Goal: Check status: Check status

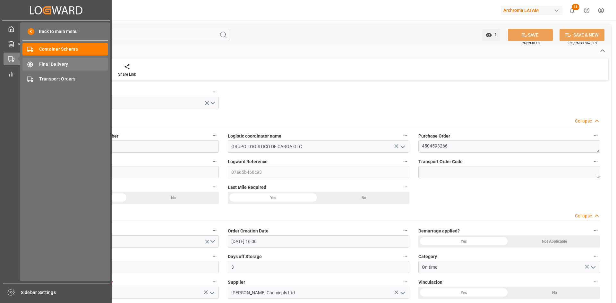
click at [68, 65] on span "Final Delivery" at bounding box center [73, 64] width 69 height 7
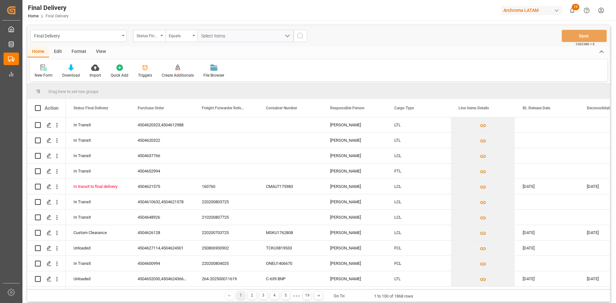
click at [157, 38] on div "Status Final Delivery" at bounding box center [148, 34] width 22 height 7
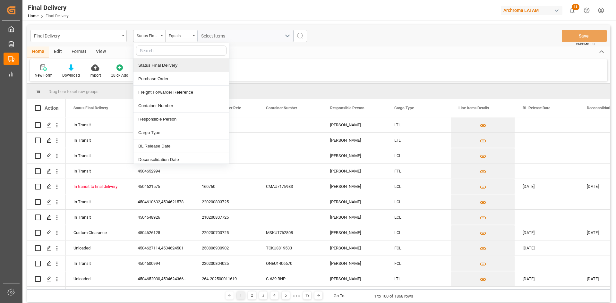
click at [188, 67] on div "Status Final Delivery" at bounding box center [181, 65] width 96 height 13
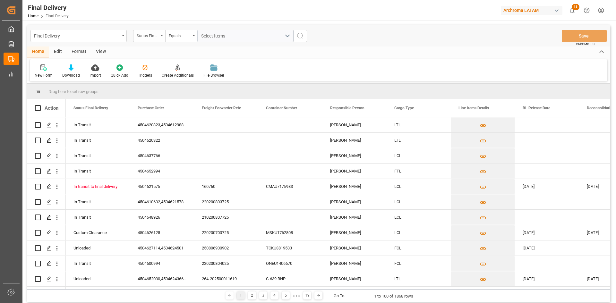
click at [160, 38] on div "Status Final Delivery" at bounding box center [149, 36] width 32 height 12
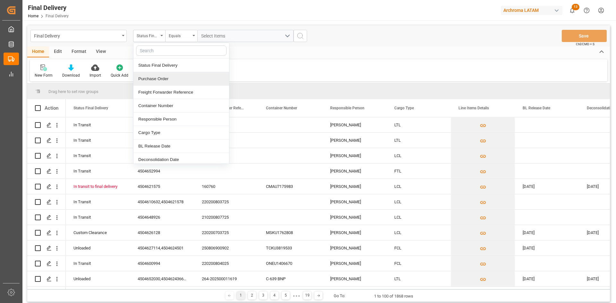
click at [173, 75] on div "Purchase Order" at bounding box center [181, 78] width 96 height 13
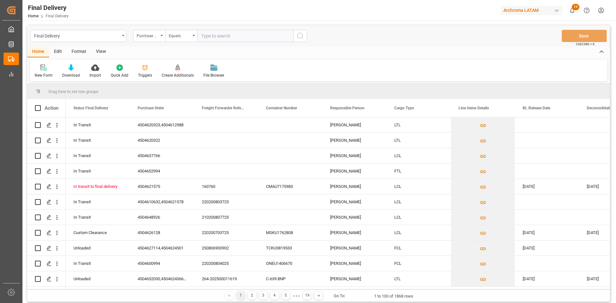
type input "4504638436"
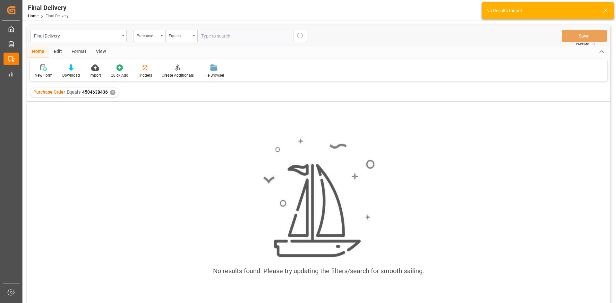
click at [113, 94] on div "✕" at bounding box center [112, 92] width 5 height 5
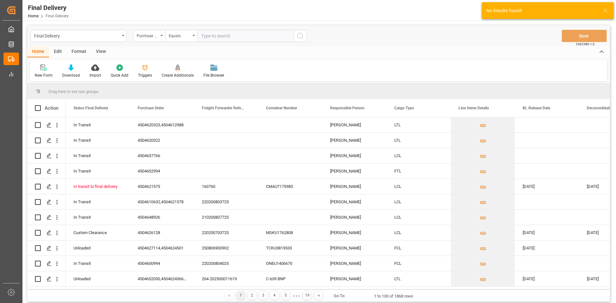
click at [222, 37] on input "text" at bounding box center [245, 36] width 96 height 12
paste input "4504638436"
type input "4504638436"
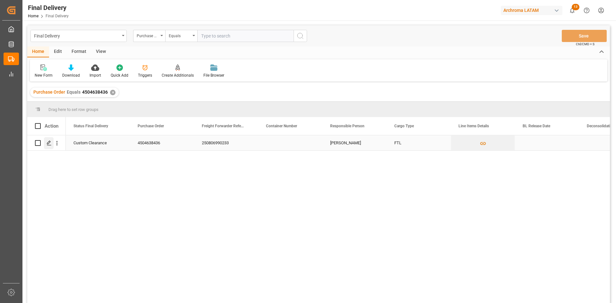
click at [48, 141] on icon "Press SPACE to select this row." at bounding box center [49, 143] width 5 height 5
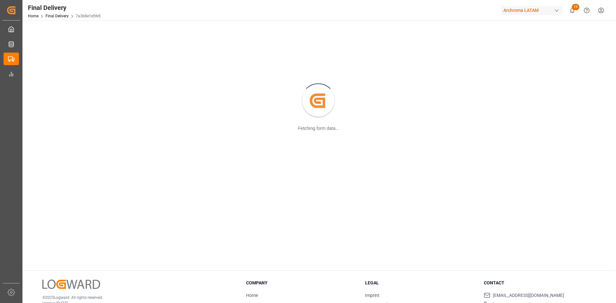
scroll to position [70, 0]
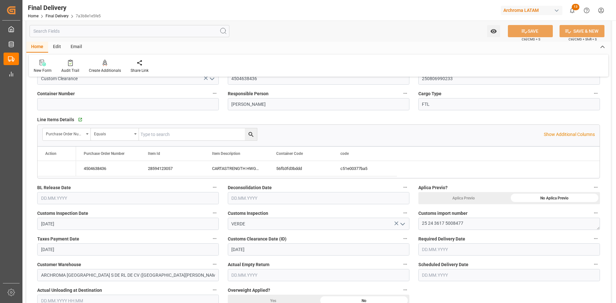
type input "[DATE]"
type input "[DATE] 00:00"
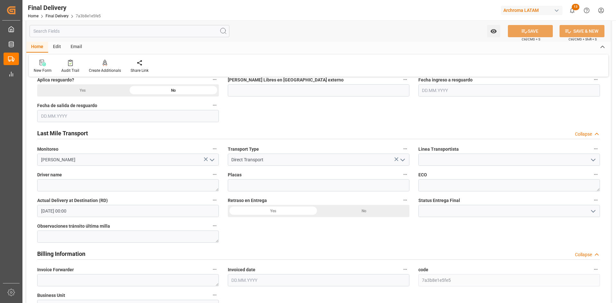
scroll to position [326, 0]
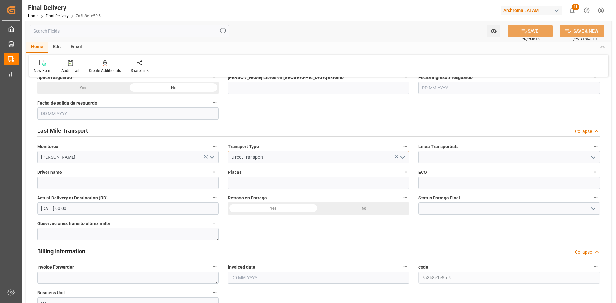
click at [302, 162] on input "Direct Transport" at bounding box center [319, 157] width 182 height 12
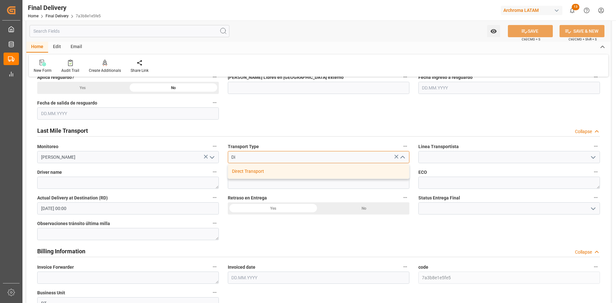
type input "D"
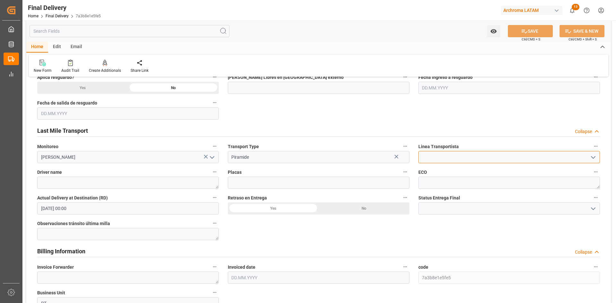
click at [449, 159] on input at bounding box center [509, 157] width 182 height 12
type input "Direct Transport"
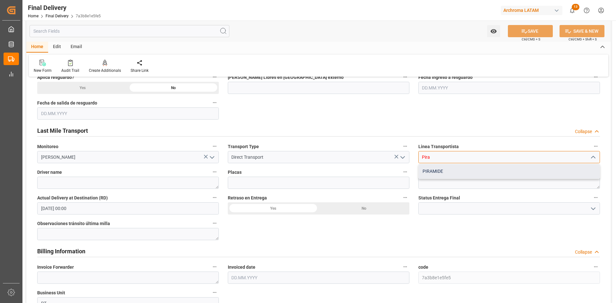
click at [447, 172] on div "PIRAMIDE" at bounding box center [509, 171] width 181 height 14
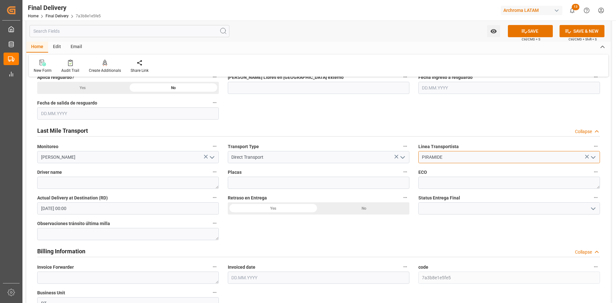
type input "PIRAMIDE"
click at [134, 187] on textarea at bounding box center [128, 183] width 182 height 12
paste textarea "[PERSON_NAME] [PERSON_NAME] [PERSON_NAME]"
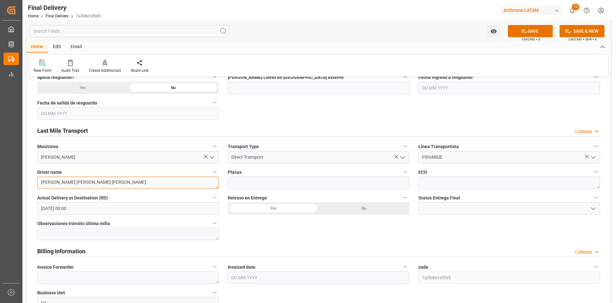
type textarea "[PERSON_NAME] [PERSON_NAME] [PERSON_NAME]"
click at [245, 181] on input at bounding box center [319, 183] width 182 height 12
paste input "95UT7E"
type input "95UT7E"
click at [452, 182] on textarea at bounding box center [509, 183] width 182 height 12
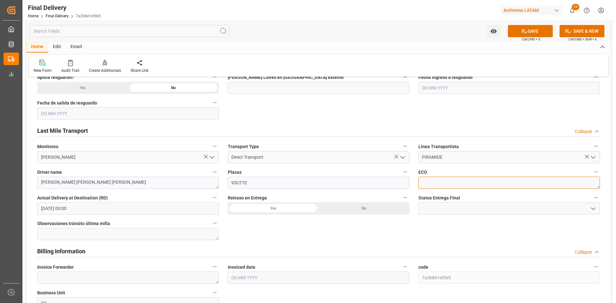
paste textarea "258006"
type textarea "258006"
click at [366, 211] on div "No" at bounding box center [364, 208] width 91 height 12
click at [591, 209] on icon "open menu" at bounding box center [593, 209] width 8 height 8
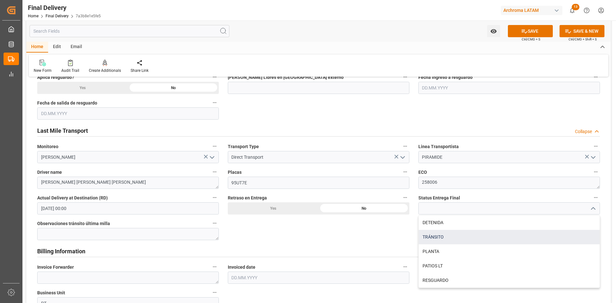
click at [466, 240] on div "TRÁNSITO" at bounding box center [509, 237] width 181 height 14
type input "TRÁNSITO"
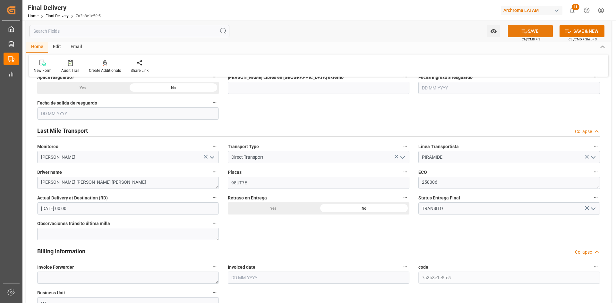
click at [534, 26] on button "SAVE" at bounding box center [530, 31] width 45 height 12
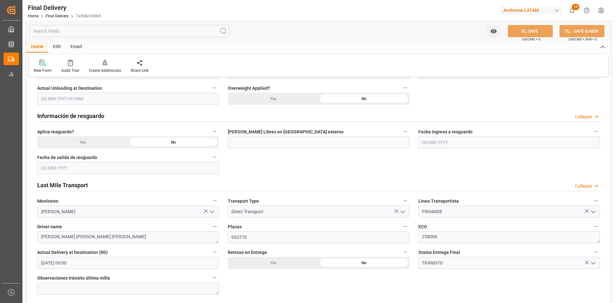
scroll to position [262, 0]
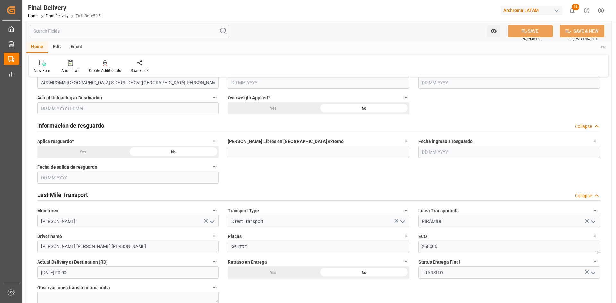
click at [254, 127] on div "Información de resguardo Collapse" at bounding box center [318, 125] width 563 height 12
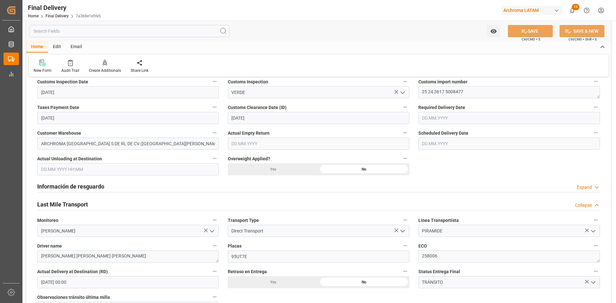
scroll to position [198, 0]
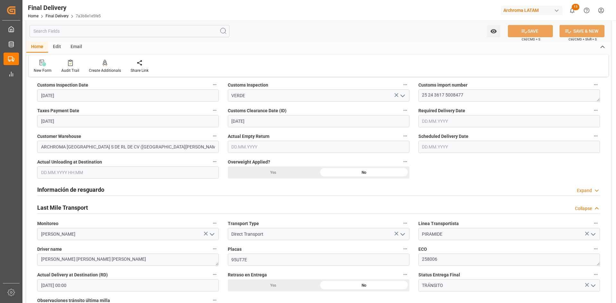
click at [445, 149] on input "text" at bounding box center [509, 147] width 182 height 12
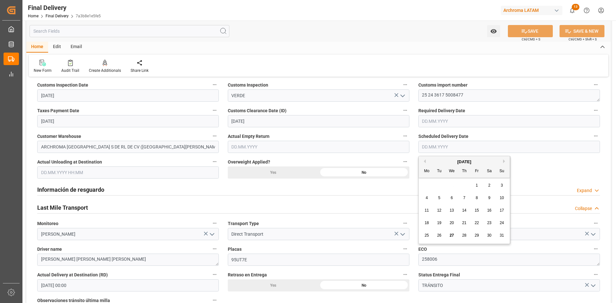
click at [431, 184] on div "28 29 30 31 1 2 3" at bounding box center [465, 185] width 88 height 13
click at [468, 235] on div "28" at bounding box center [464, 236] width 8 height 8
type input "[DATE]"
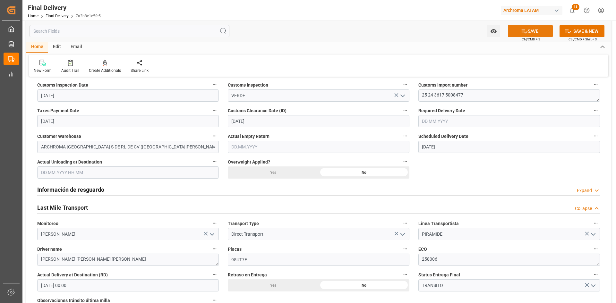
click at [533, 31] on button "SAVE" at bounding box center [530, 31] width 45 height 12
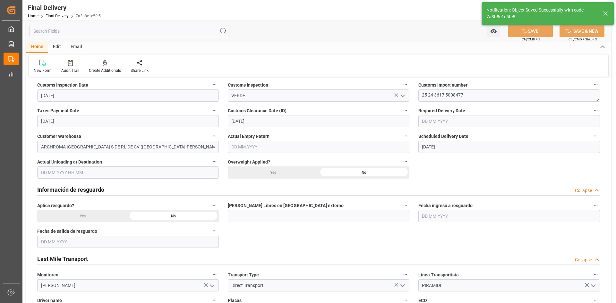
type input "In transit to final delivery"
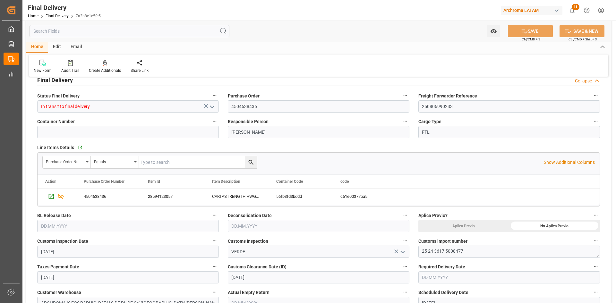
scroll to position [0, 0]
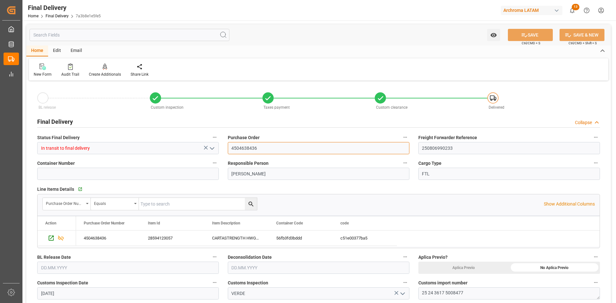
click at [243, 147] on input "4504638436" at bounding box center [319, 148] width 182 height 12
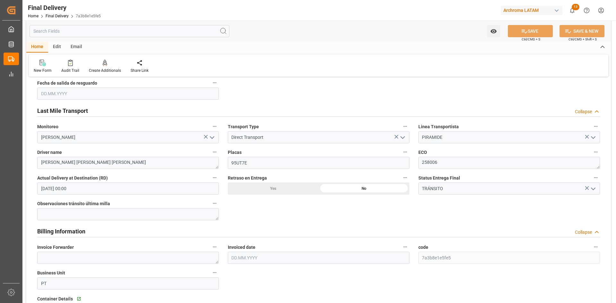
scroll to position [440, 0]
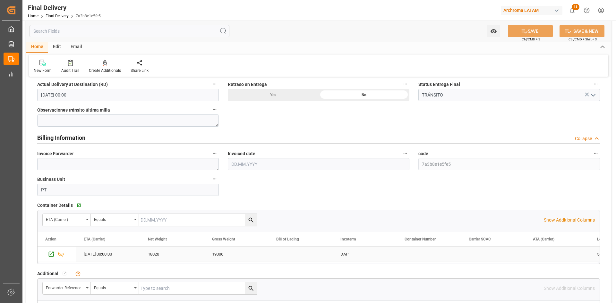
drag, startPoint x: 49, startPoint y: 257, endPoint x: 71, endPoint y: 250, distance: 22.7
click at [49, 257] on icon "Press SPACE to select this row." at bounding box center [51, 254] width 7 height 7
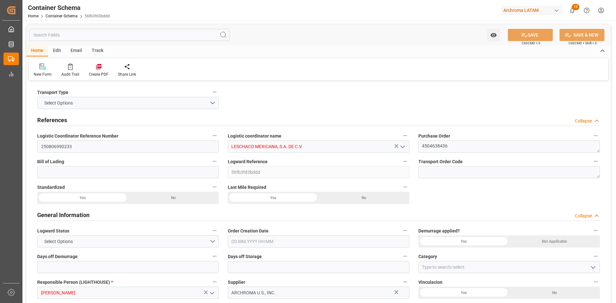
type input "0"
type input "1"
type input "17"
type input "18020"
type input "19006"
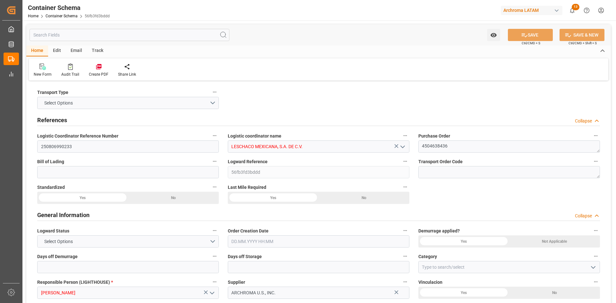
type input "USLRD"
type input "MXNLD"
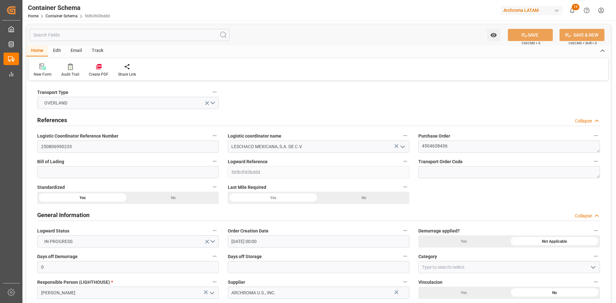
type input "25.08.2025 00:00"
type input "[DATE]"
type input "22.08.2025 00:00"
type input "18.08.2025 00:00"
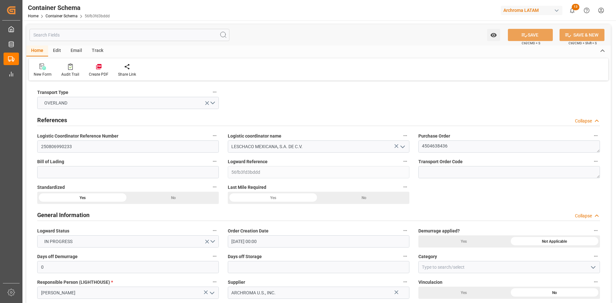
type input "18.08.2025 00:00"
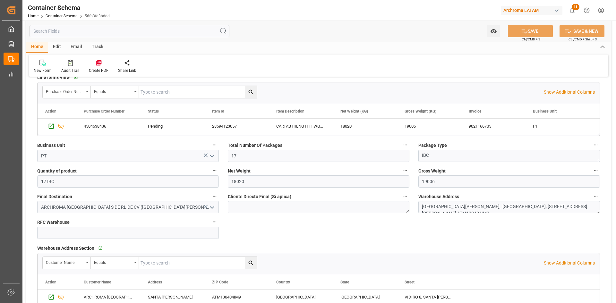
scroll to position [315, 0]
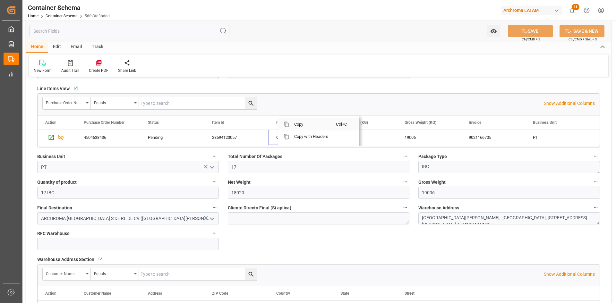
click at [300, 125] on span "Copy" at bounding box center [312, 124] width 47 height 12
